Goal: Check status: Check status

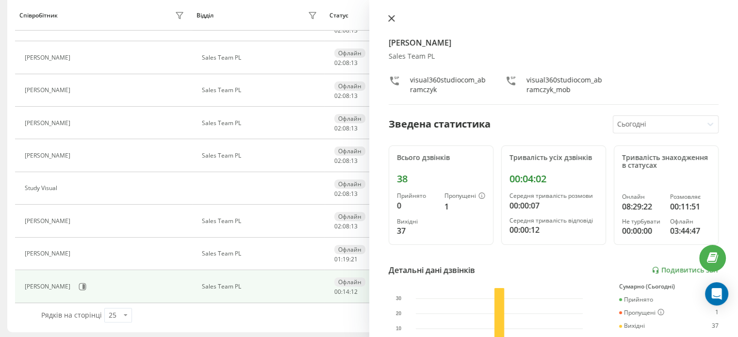
click at [389, 16] on icon at bounding box center [391, 19] width 6 height 6
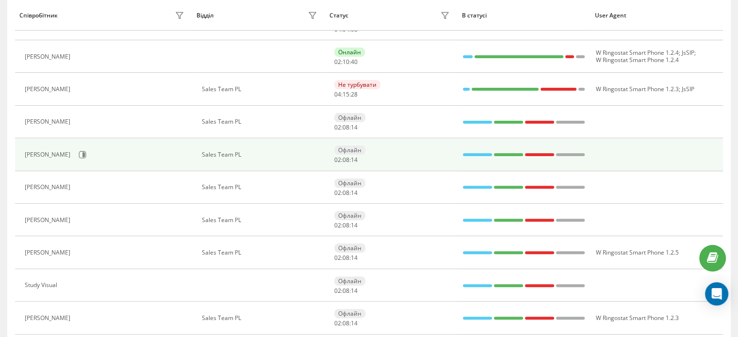
scroll to position [132, 0]
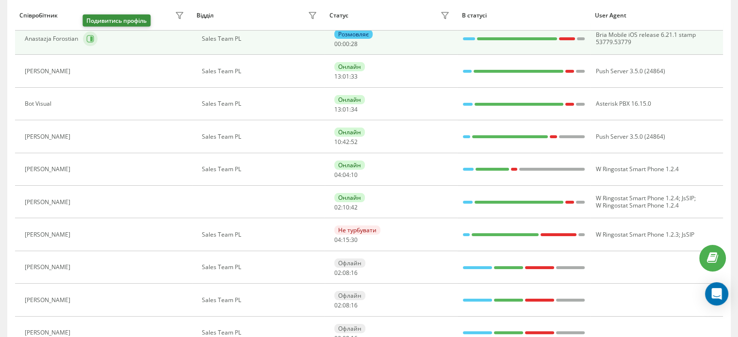
click at [87, 40] on icon at bounding box center [90, 39] width 8 height 8
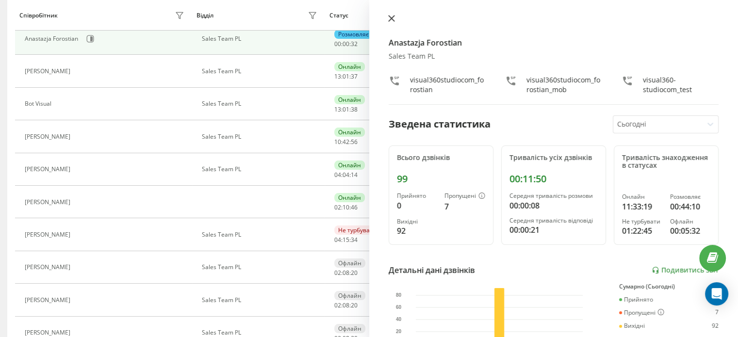
click at [390, 16] on icon at bounding box center [391, 18] width 7 height 7
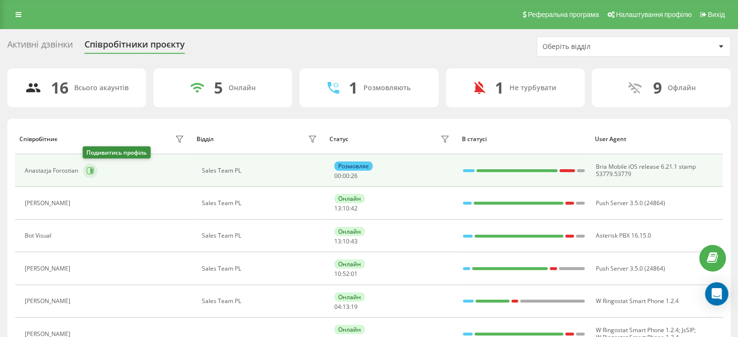
click at [94, 173] on button at bounding box center [90, 170] width 15 height 15
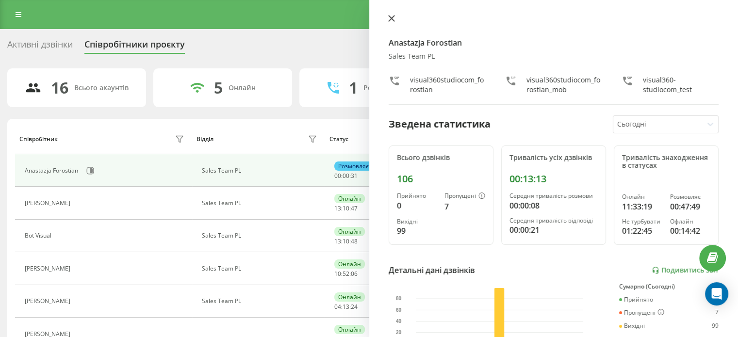
click at [389, 17] on icon at bounding box center [391, 18] width 7 height 7
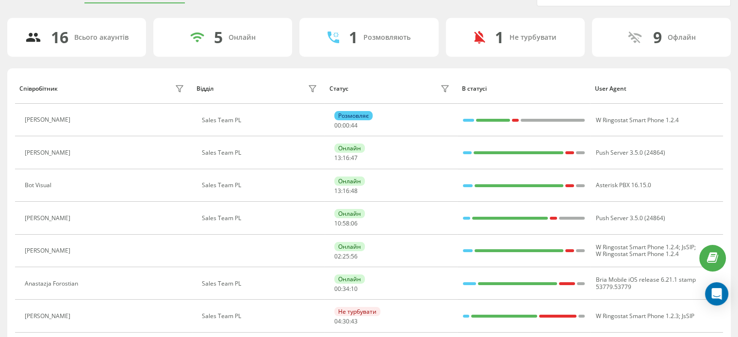
scroll to position [97, 0]
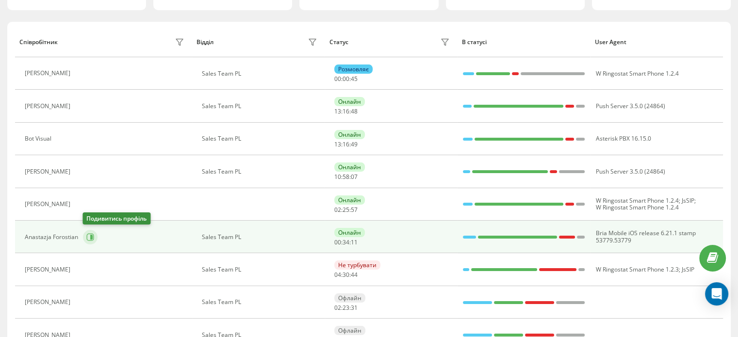
click at [88, 233] on icon at bounding box center [90, 236] width 7 height 7
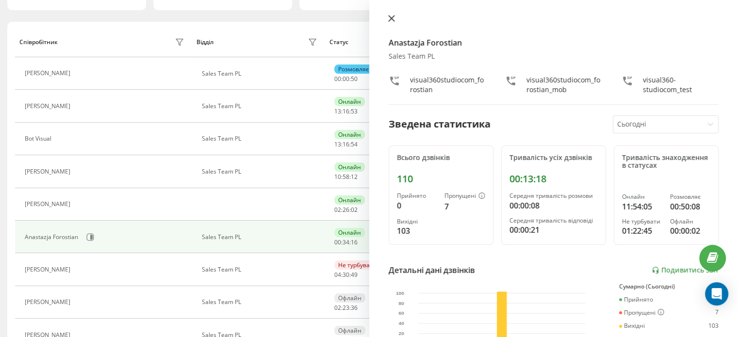
click at [393, 19] on icon at bounding box center [391, 18] width 7 height 7
